Goal: Go to known website: Access a specific website the user already knows

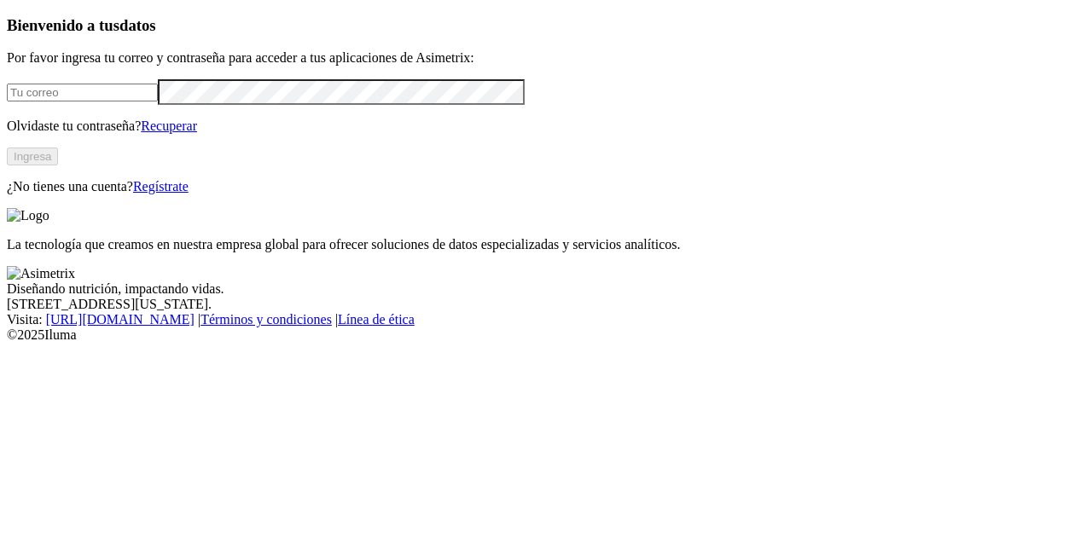
type input "[PERSON_NAME][EMAIL_ADDRESS][PERSON_NAME][DOMAIN_NAME]"
click at [58, 165] on button "Ingresa" at bounding box center [32, 157] width 51 height 18
